Goal: Task Accomplishment & Management: Manage account settings

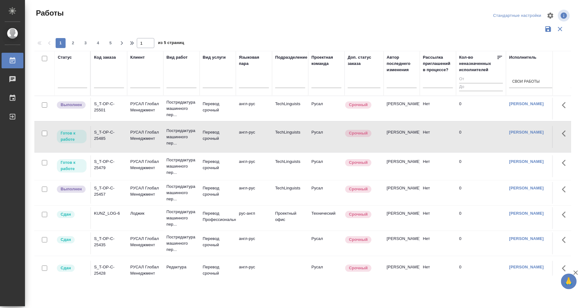
click at [99, 171] on div "S_T-OP-C-25479" at bounding box center [109, 165] width 30 height 12
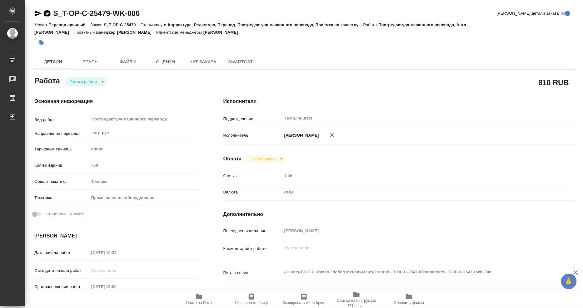
click at [49, 12] on icon "button" at bounding box center [47, 13] width 6 height 6
click at [86, 78] on body "🙏 .cls-1 fill:#fff; AWATERA [PERSON_NAME] 0 Чаты График Выйти S_T-OP-C-25479-WK…" at bounding box center [291, 154] width 583 height 308
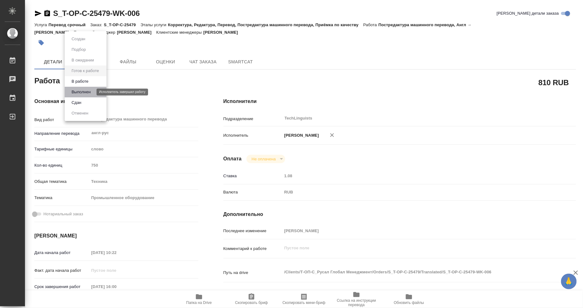
click at [82, 95] on button "Выполнен" at bounding box center [81, 92] width 23 height 7
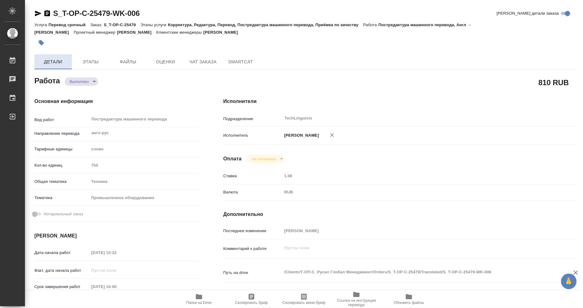
type textarea "x"
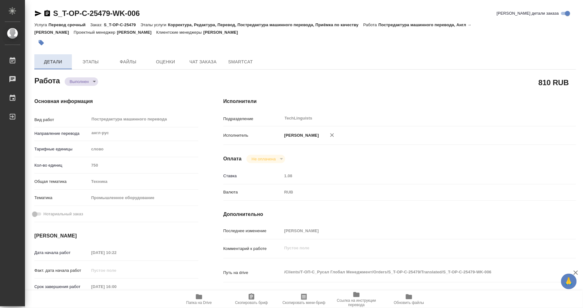
type textarea "x"
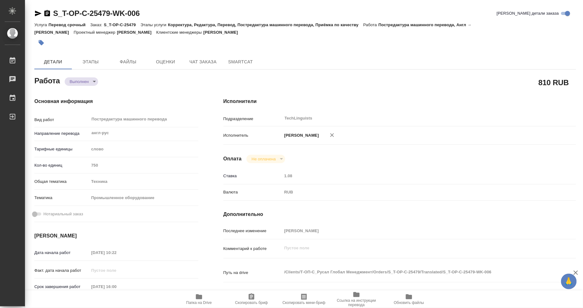
type textarea "x"
